Goal: Information Seeking & Learning: Learn about a topic

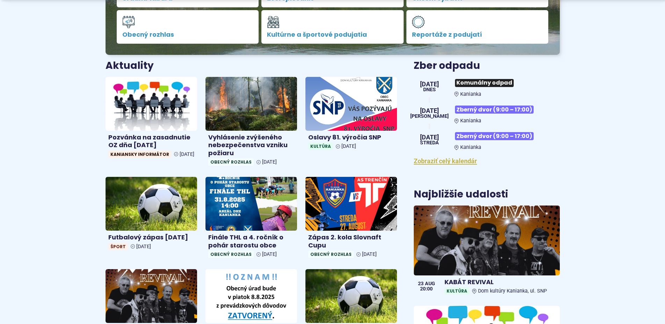
scroll to position [321, 0]
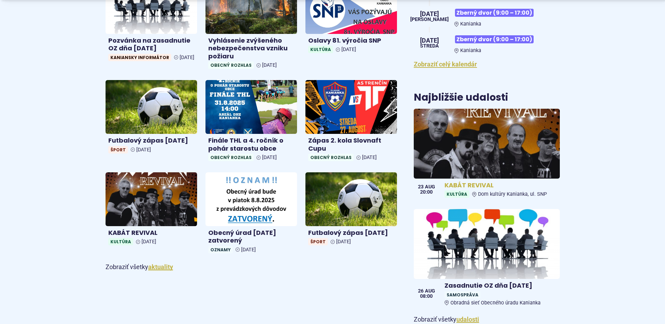
click at [481, 157] on img at bounding box center [487, 143] width 168 height 80
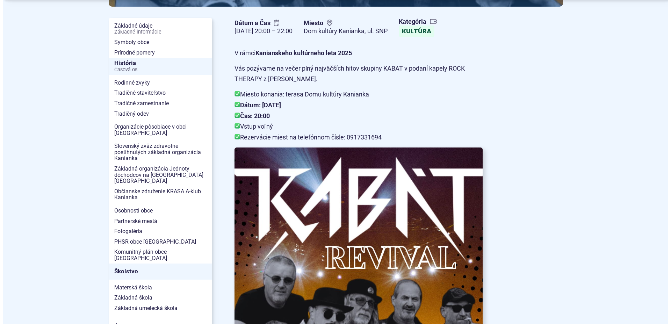
scroll to position [178, 0]
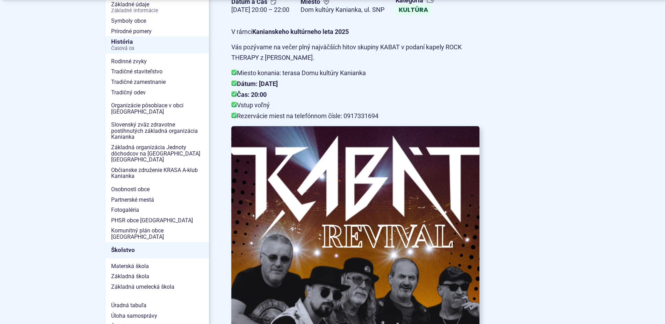
click at [325, 215] on img at bounding box center [355, 290] width 273 height 361
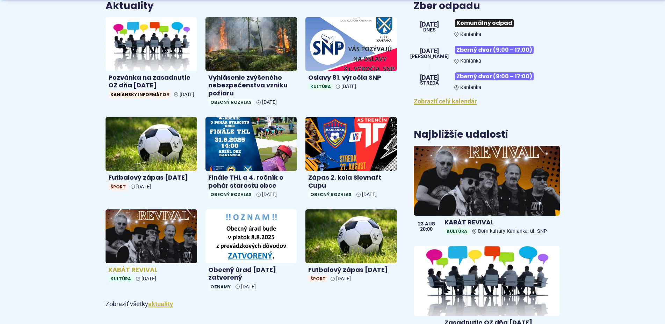
scroll to position [321, 0]
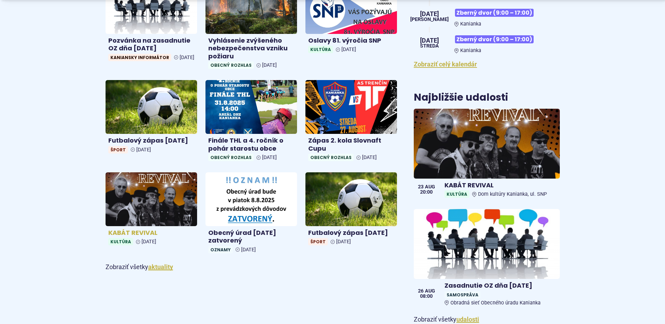
click at [145, 206] on img at bounding box center [152, 199] width 106 height 62
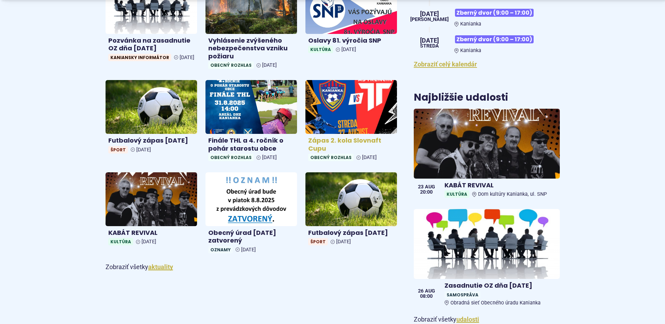
click at [350, 116] on img at bounding box center [351, 107] width 106 height 62
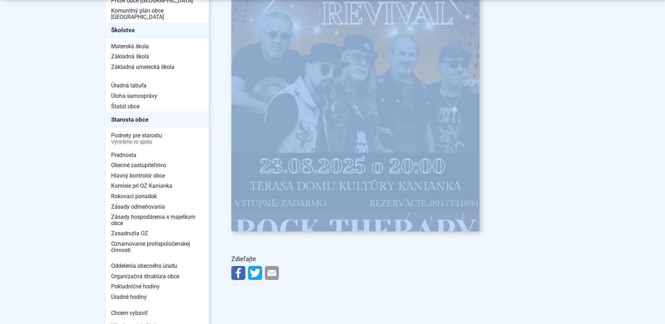
scroll to position [499, 0]
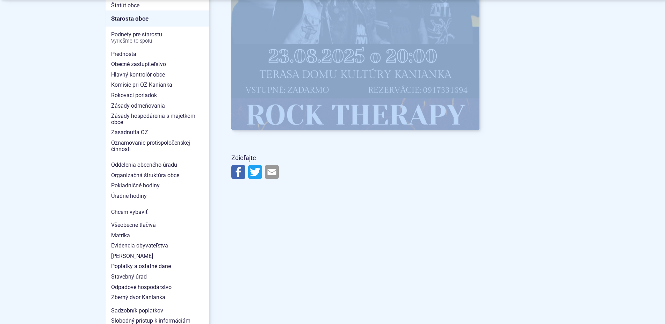
drag, startPoint x: 232, startPoint y: 64, endPoint x: 423, endPoint y: 137, distance: 204.5
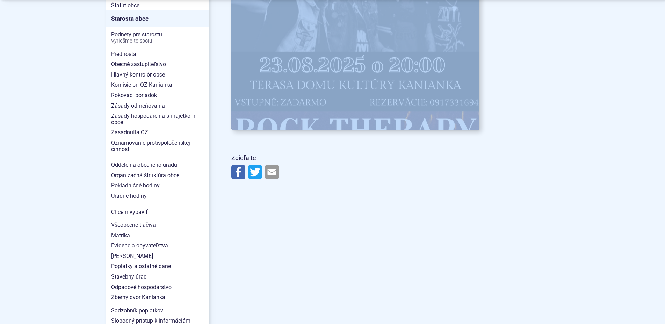
drag, startPoint x: 422, startPoint y: 90, endPoint x: 420, endPoint y: 101, distance: 10.3
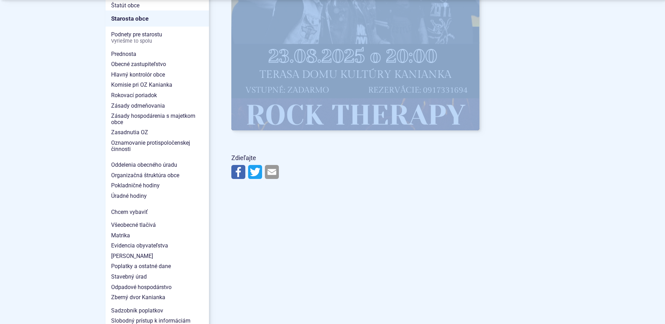
copy article "V rámci Kanianskeho kultúrneho leta 2025 Vás pozývame na večer plný najväčších …"
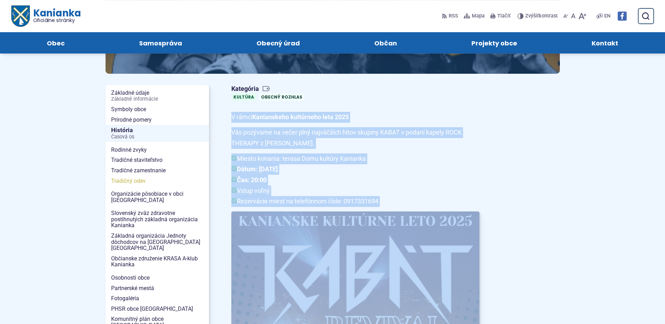
scroll to position [71, 0]
